Goal: Transaction & Acquisition: Purchase product/service

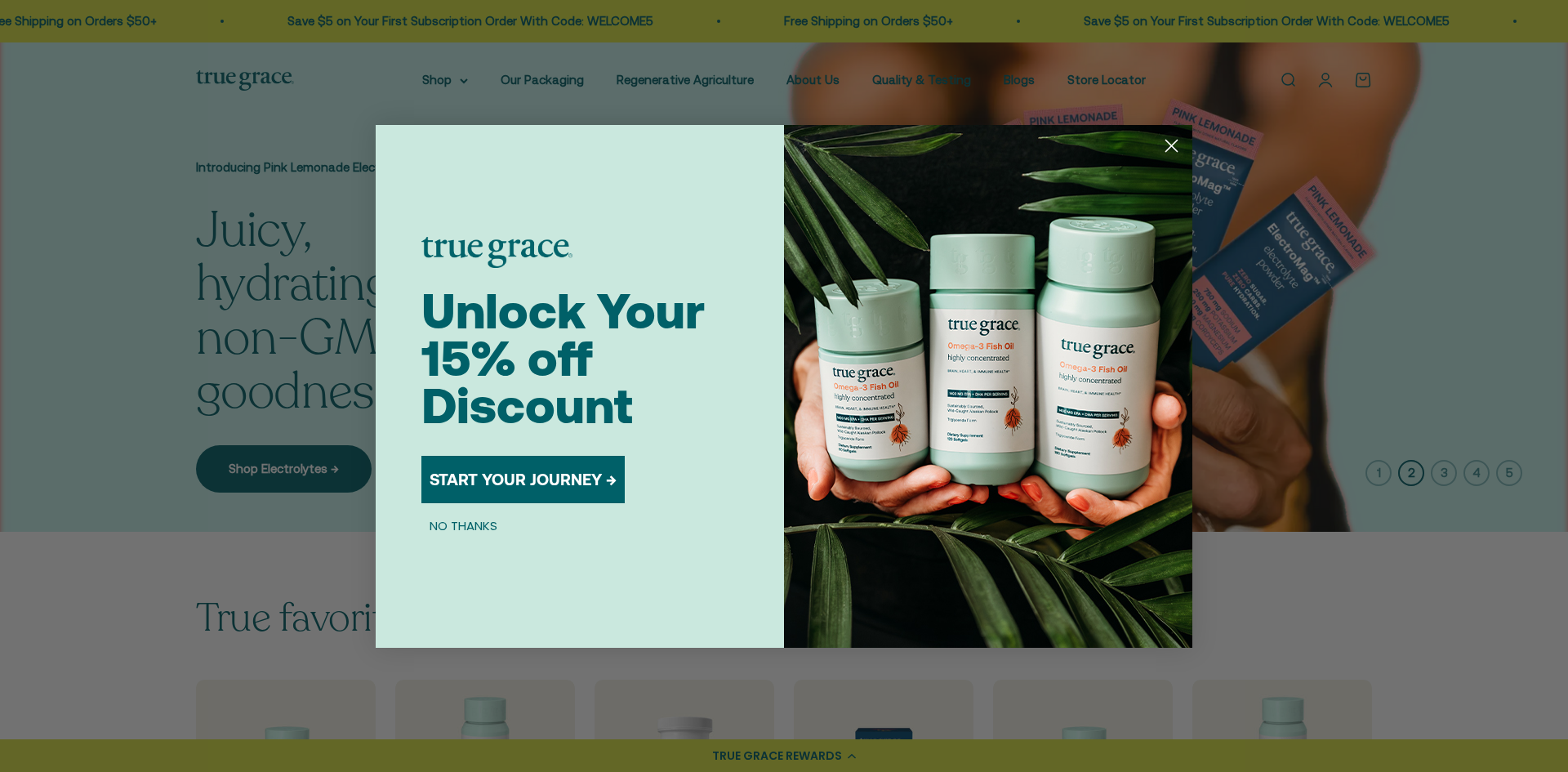
click at [1164, 143] on circle "Close dialog" at bounding box center [1172, 145] width 27 height 27
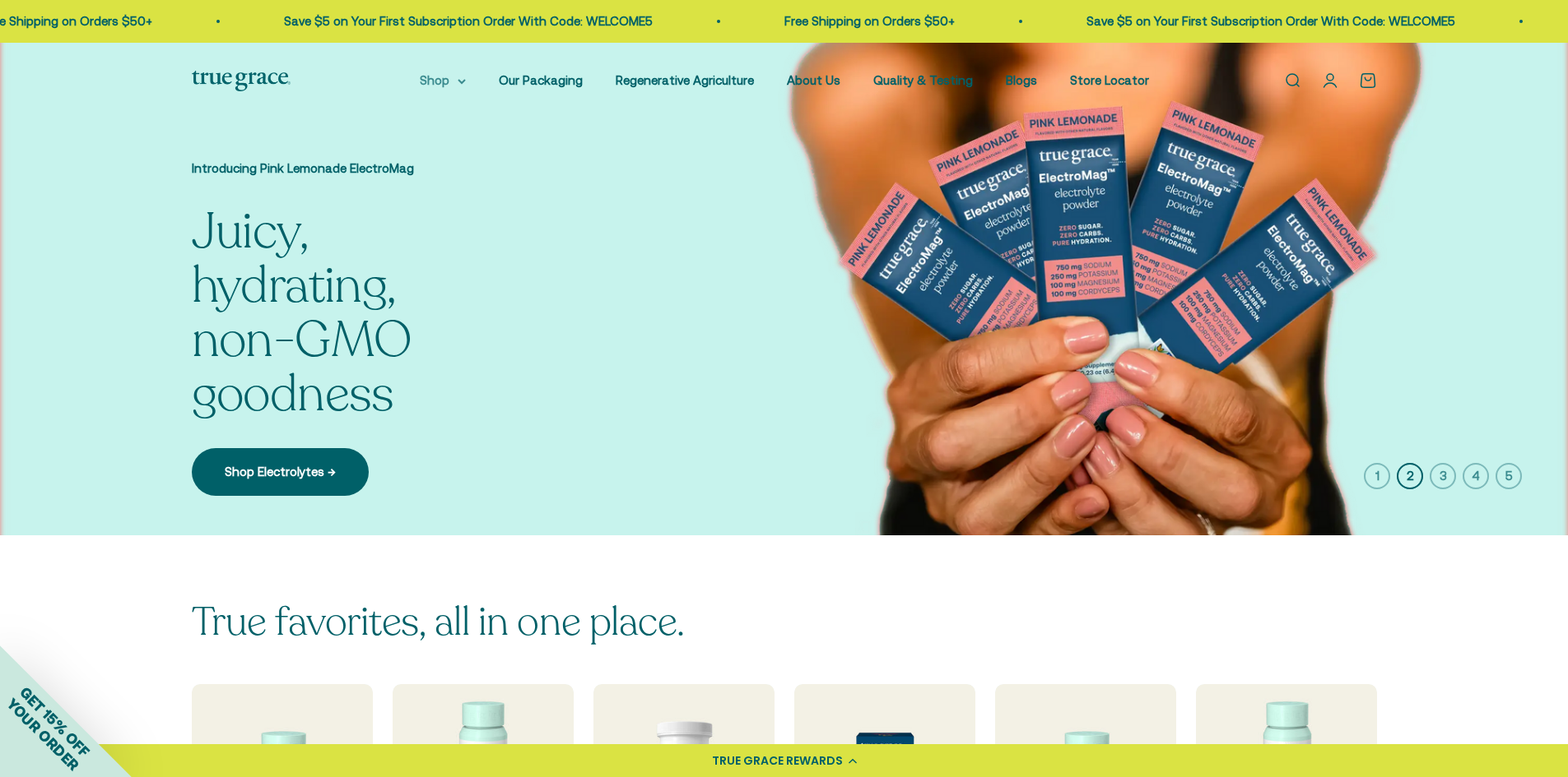
click at [457, 85] on summary "Shop" at bounding box center [443, 80] width 46 height 20
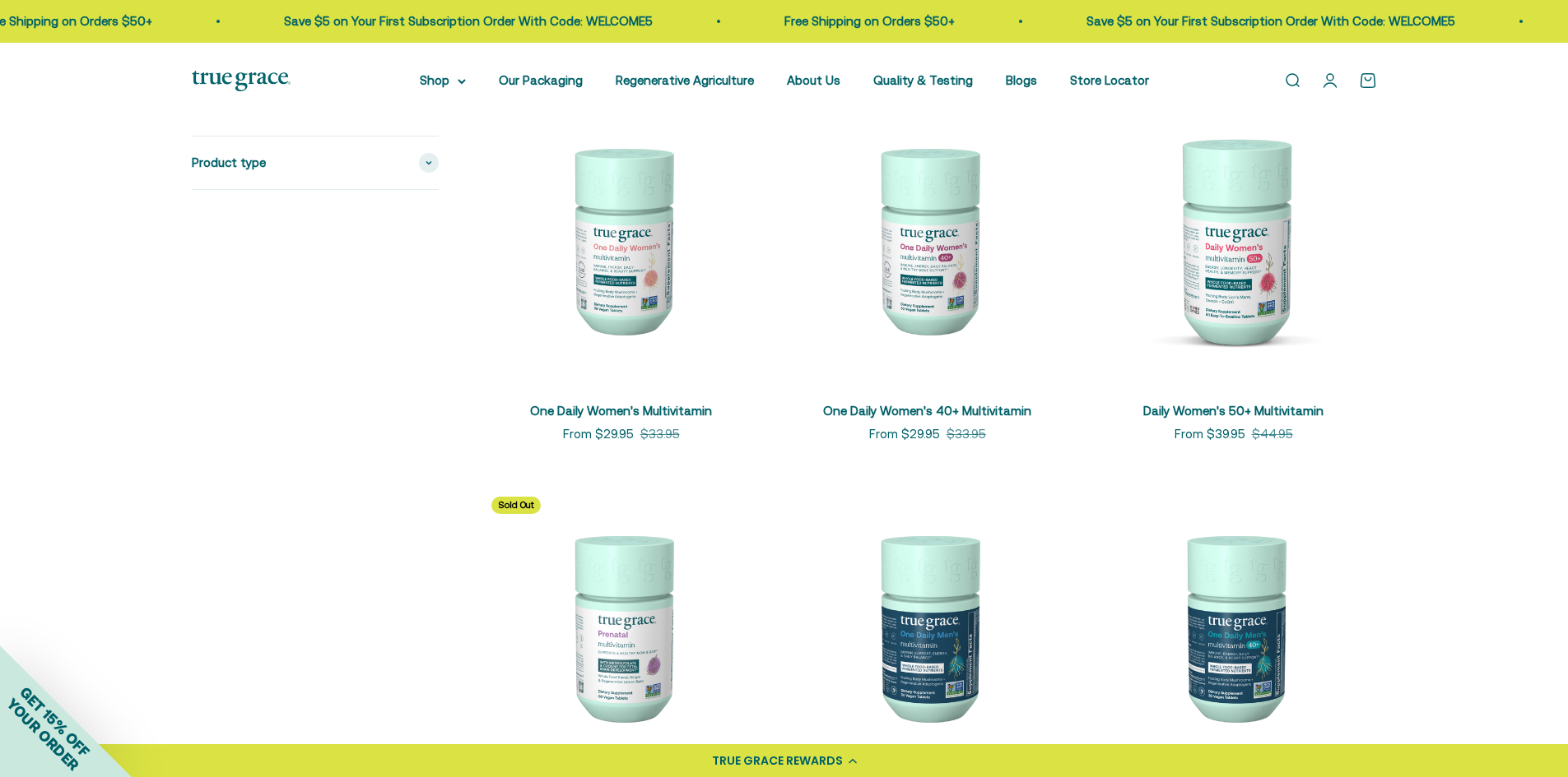
scroll to position [329, 0]
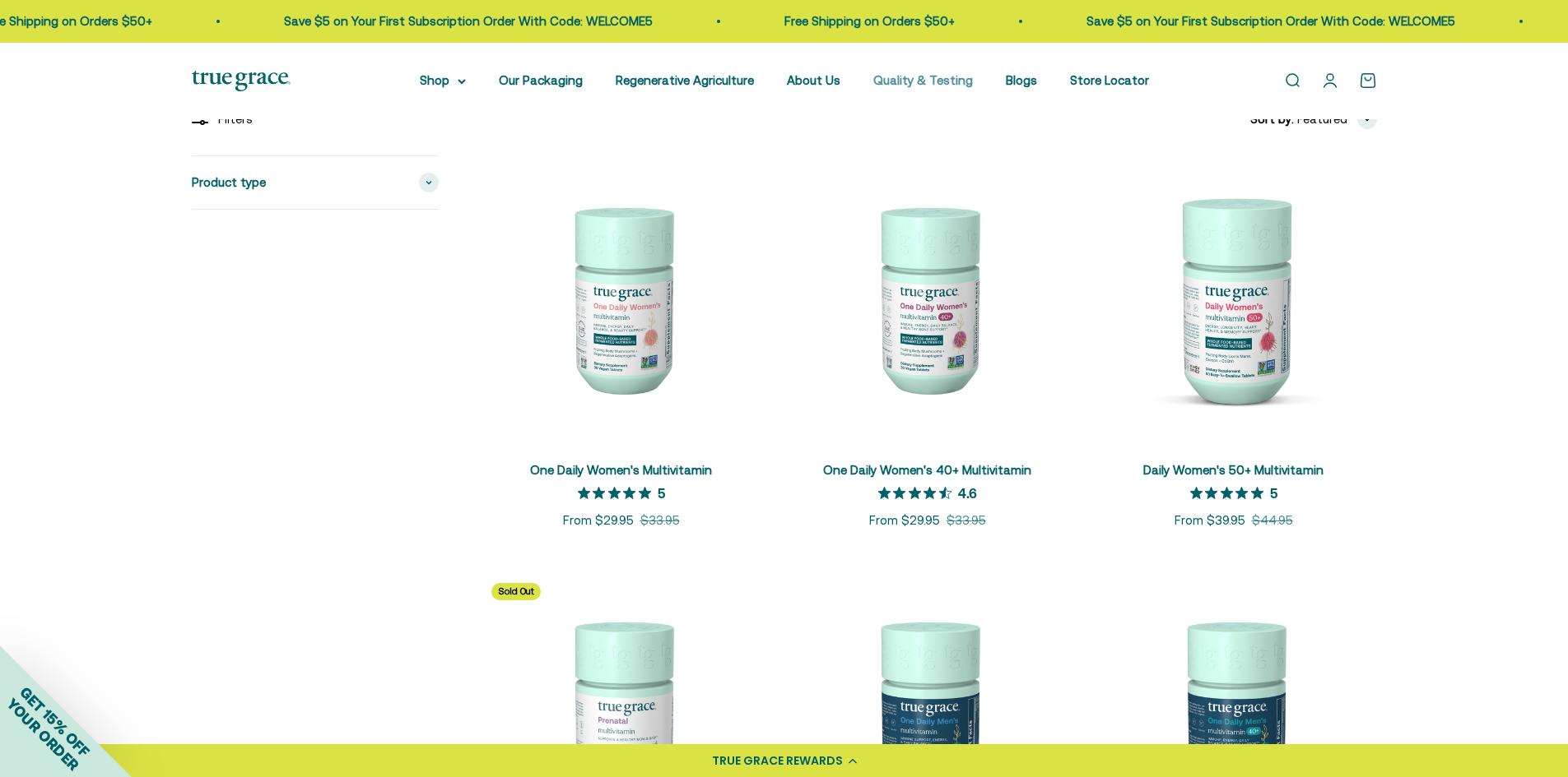
click at [920, 85] on link "Quality & Testing" at bounding box center [922, 80] width 99 height 14
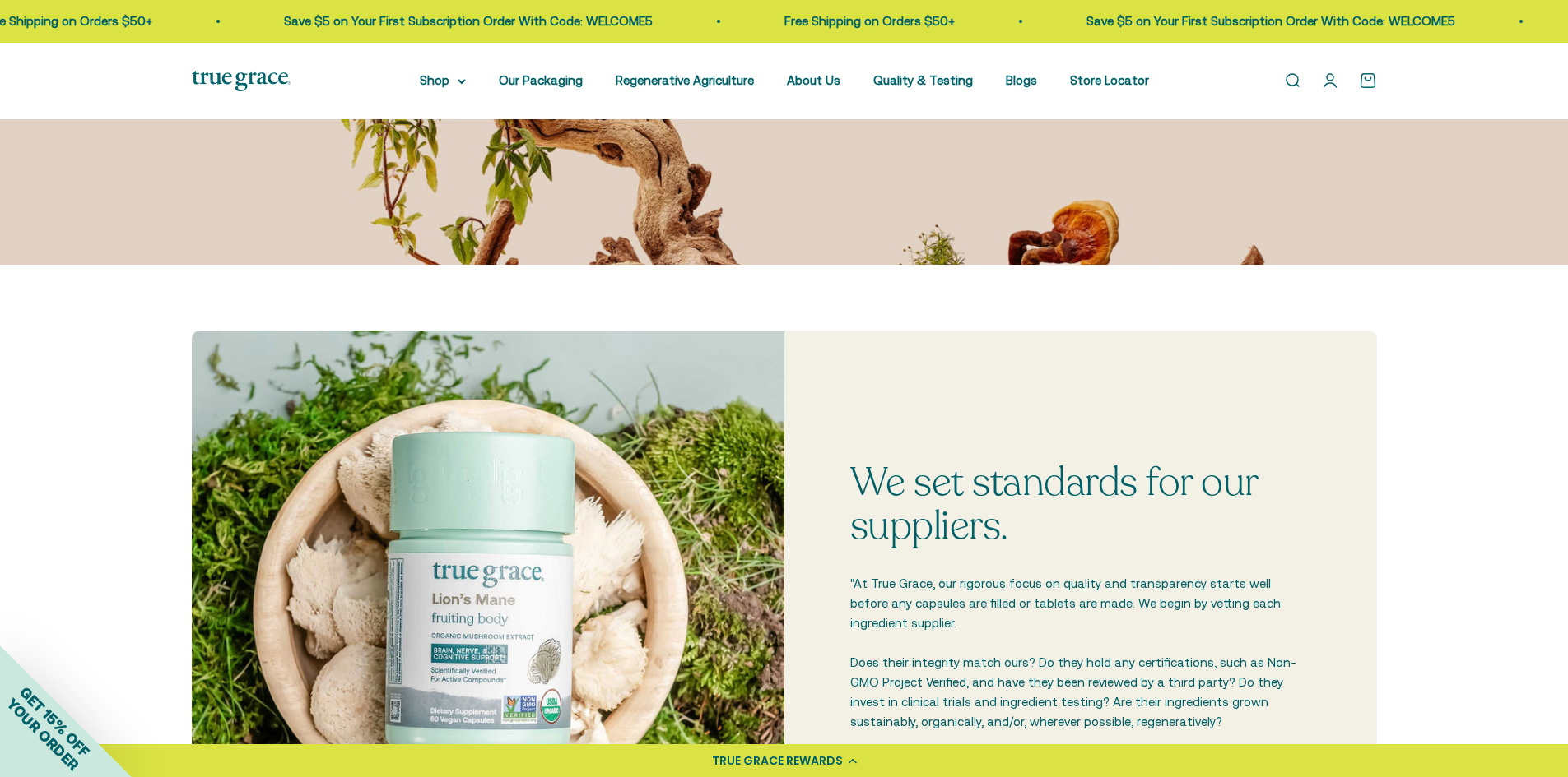
scroll to position [494, 0]
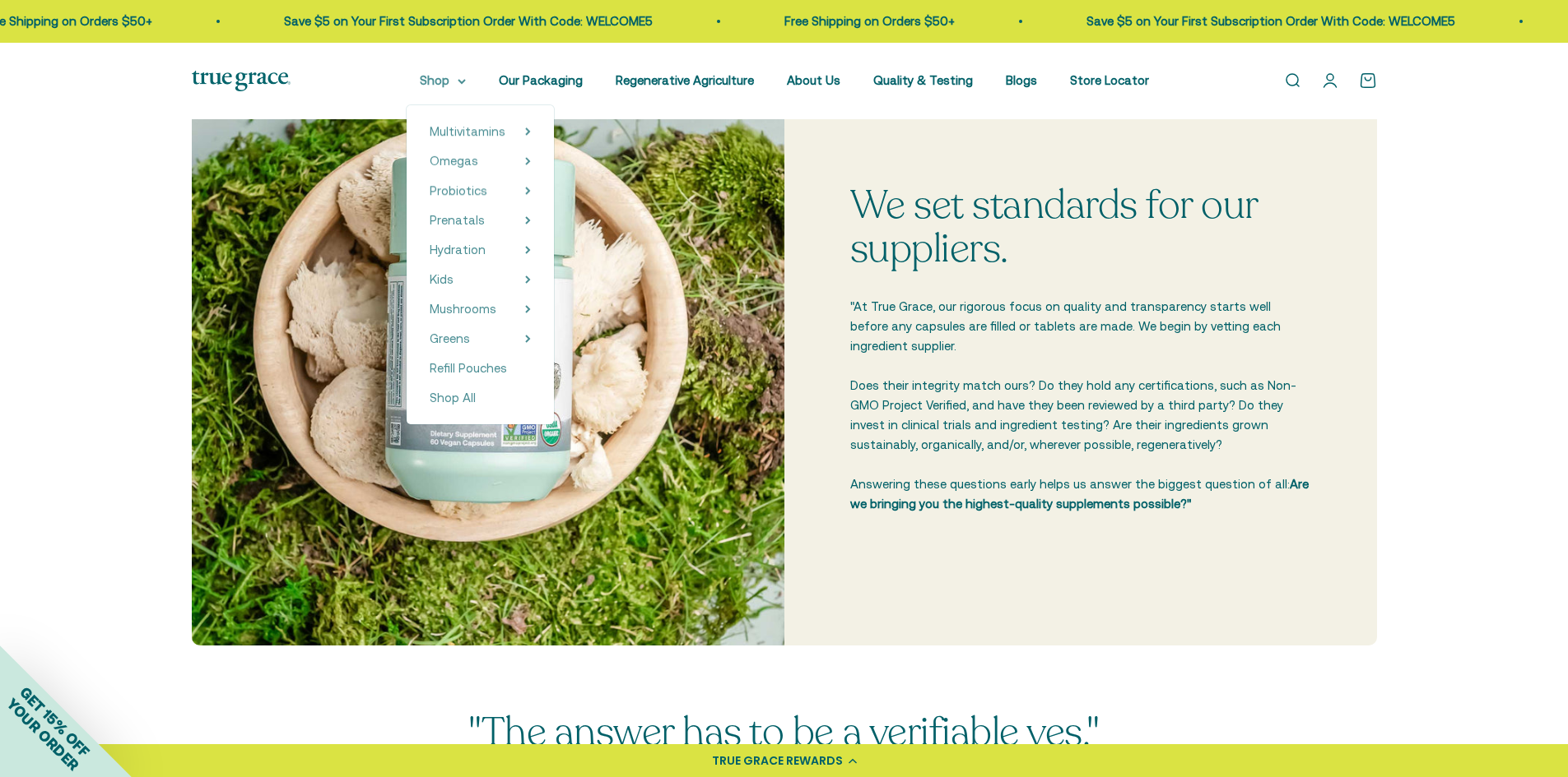
click at [440, 79] on summary "Shop" at bounding box center [443, 80] width 46 height 20
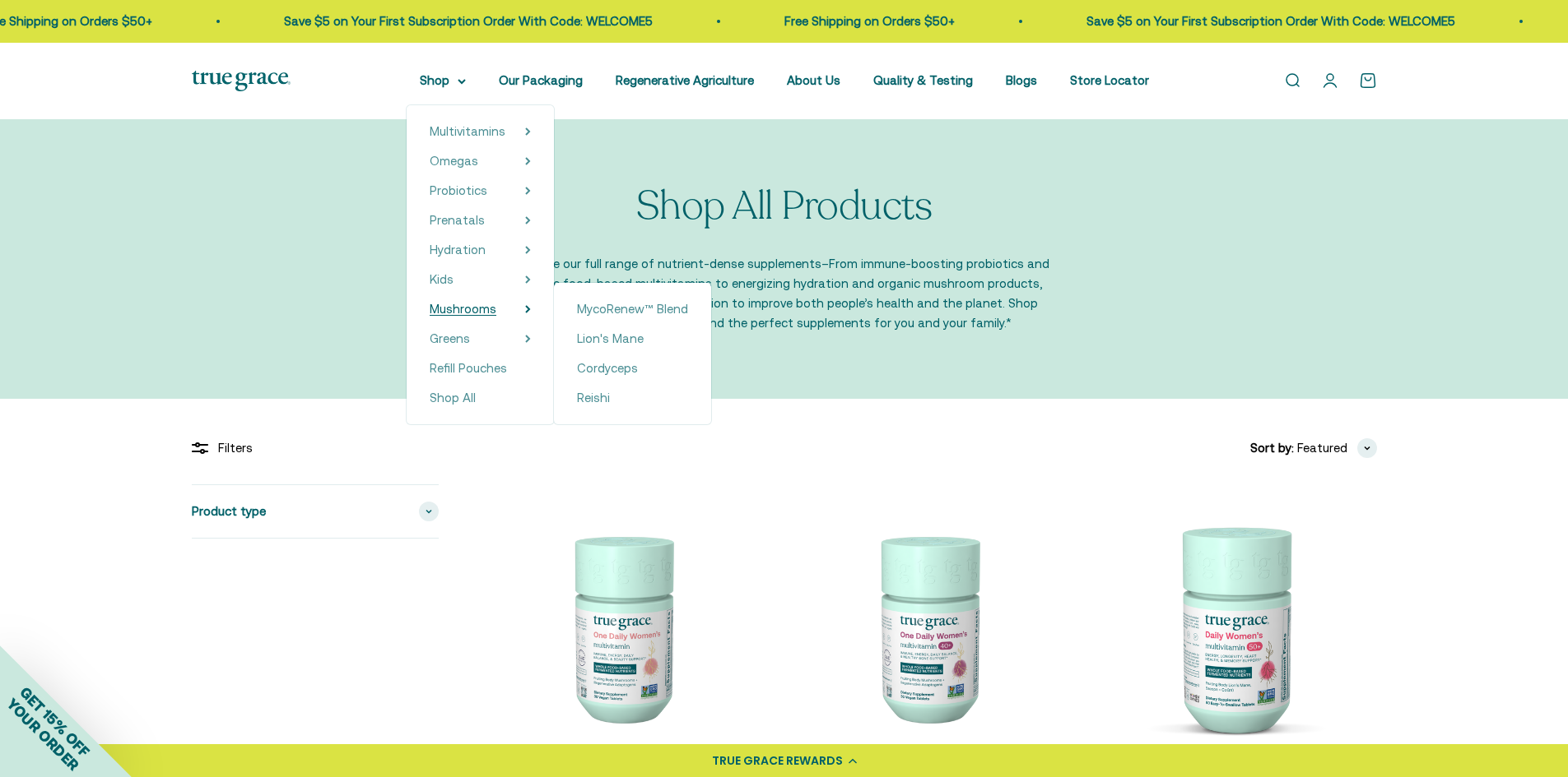
click at [494, 313] on span "Mushrooms" at bounding box center [463, 309] width 67 height 14
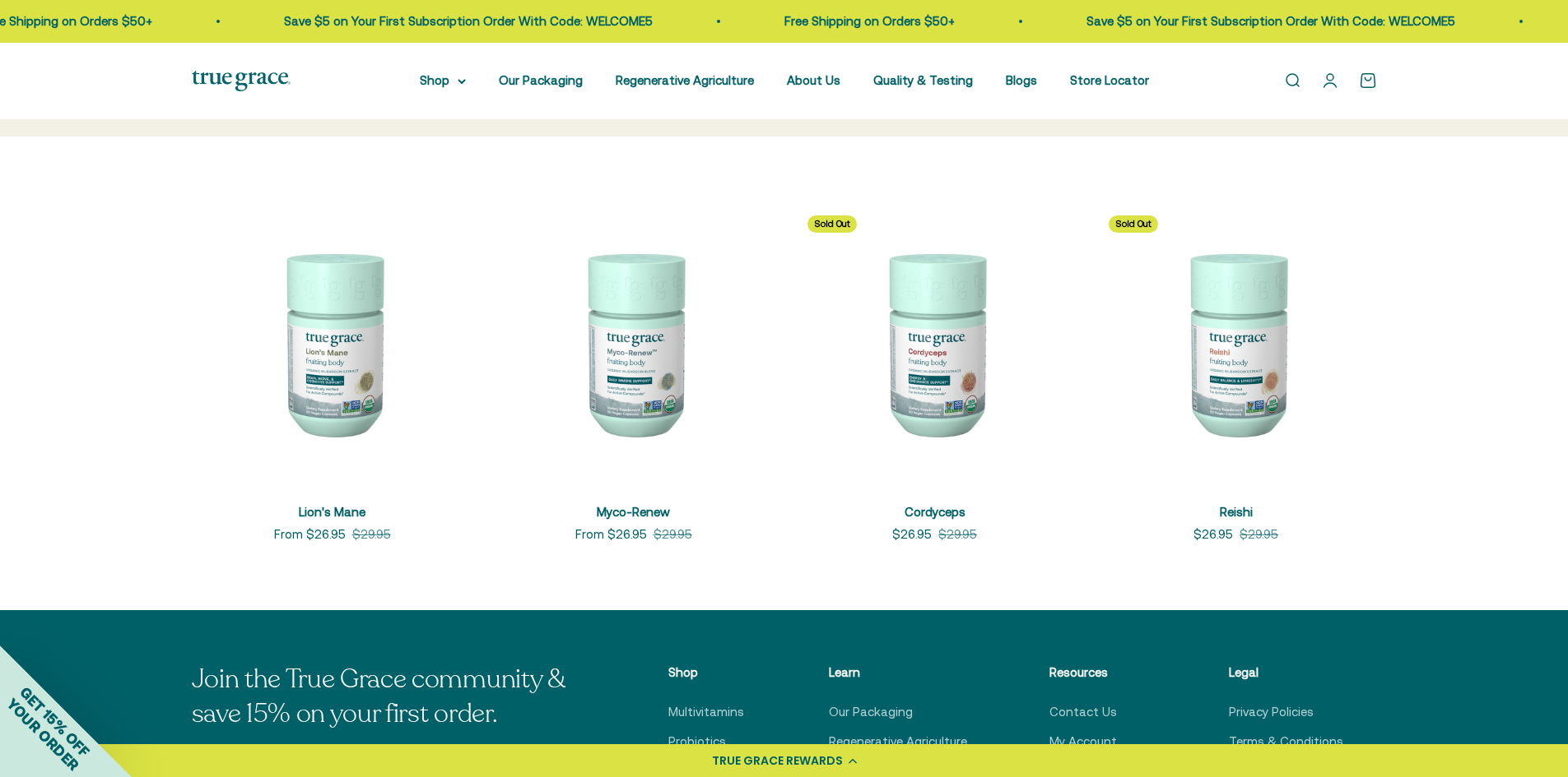
scroll to position [329, 0]
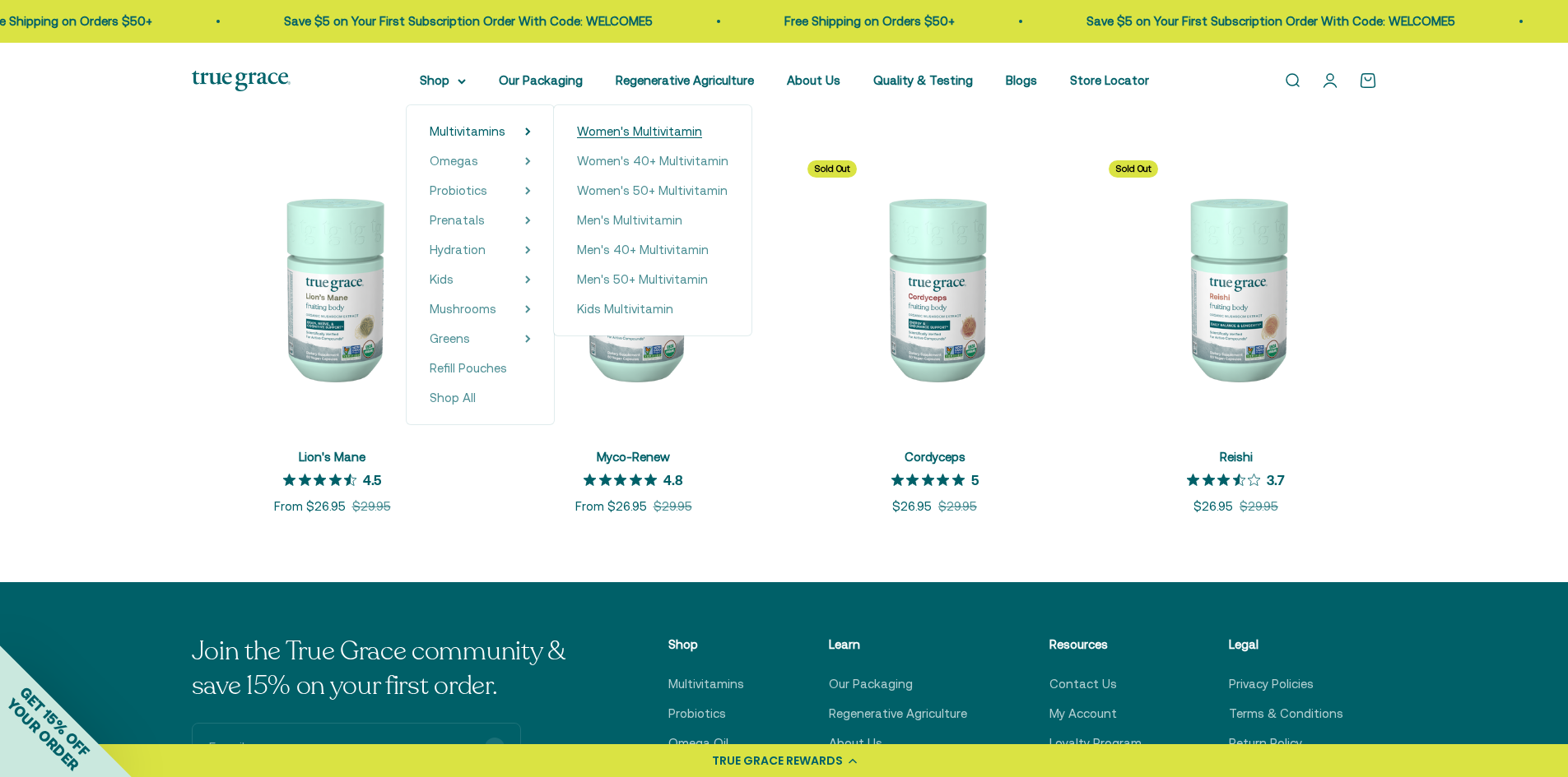
click at [680, 138] on span "Women's Multivitamin" at bounding box center [640, 131] width 125 height 14
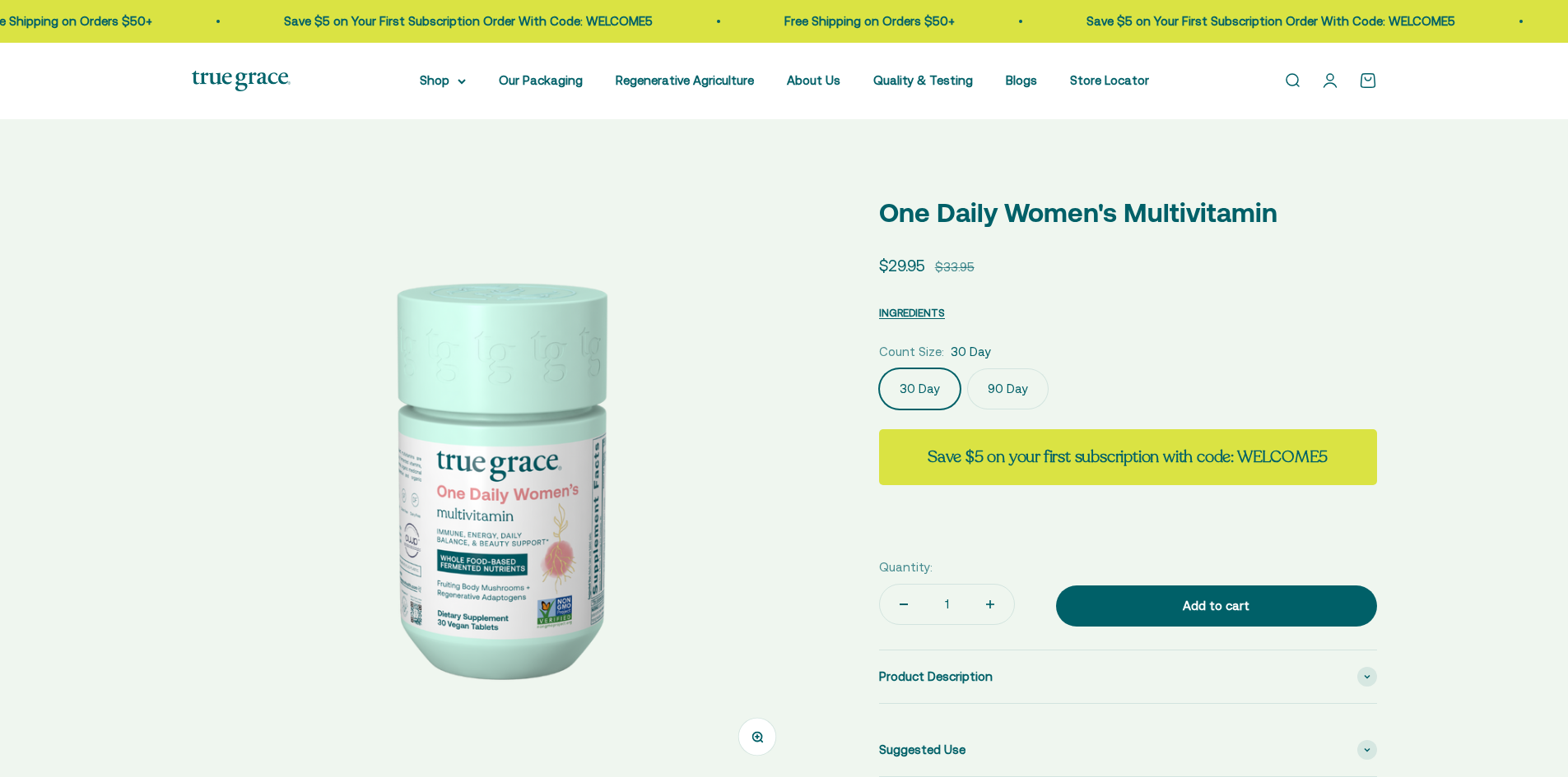
select select "3"
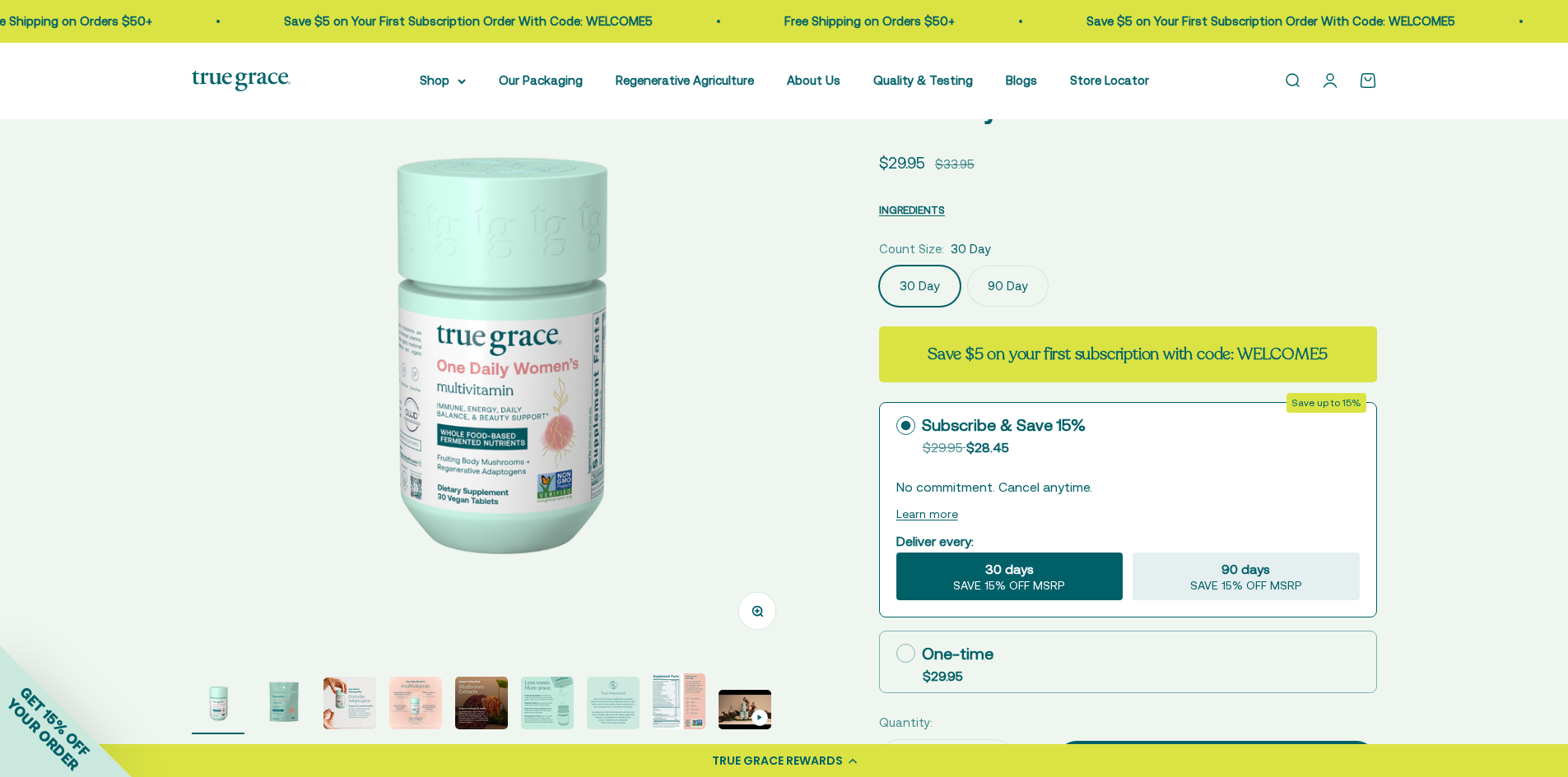
scroll to position [246, 0]
